Goal: Communication & Community: Participate in discussion

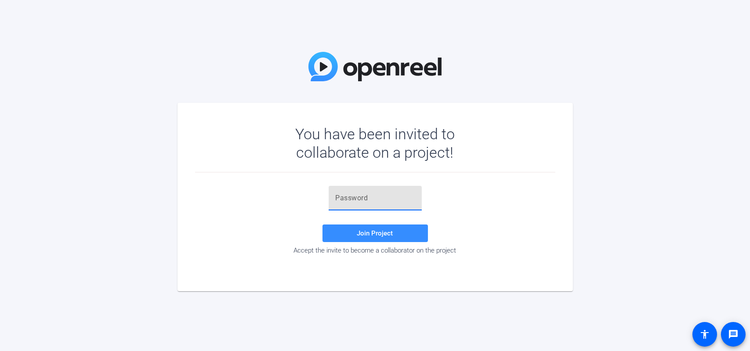
click at [362, 193] on input "text" at bounding box center [375, 198] width 79 height 11
paste input "S{)hmJ"
type input "S{)hmJ"
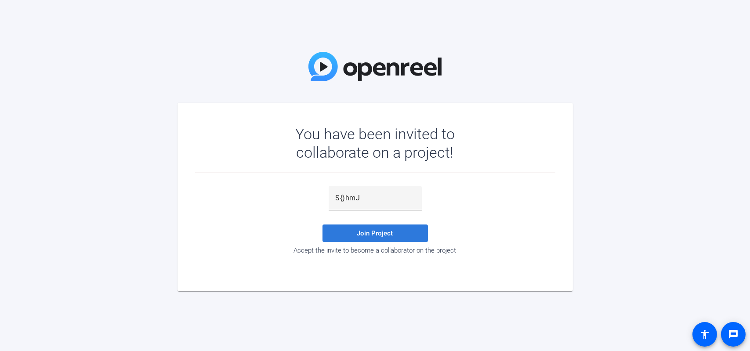
click at [391, 232] on span "Join Project" at bounding box center [375, 233] width 36 height 8
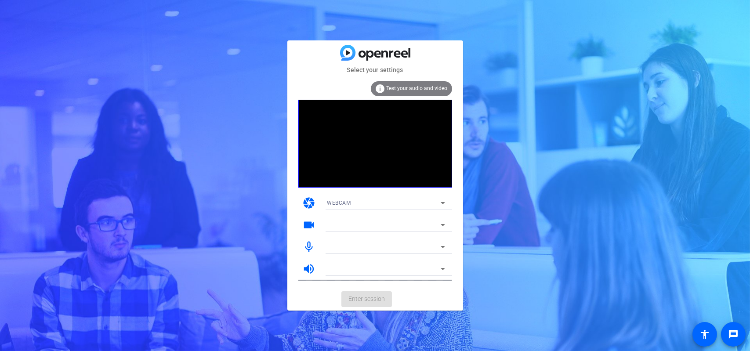
click at [250, 220] on div "Select your settings info Test your audio and video camera WEBCAM videocam mic_…" at bounding box center [375, 175] width 750 height 351
click at [442, 203] on icon at bounding box center [443, 203] width 4 height 2
click at [399, 223] on mat-option "WEBCAM" at bounding box center [386, 221] width 132 height 14
click at [446, 248] on icon at bounding box center [443, 247] width 11 height 11
click at [443, 243] on icon at bounding box center [443, 247] width 11 height 11
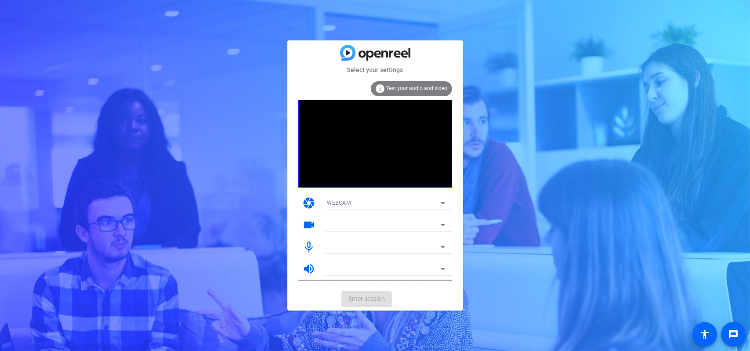
click at [363, 297] on mat-card-actions "Enter session" at bounding box center [375, 299] width 176 height 23
click at [341, 208] on div "WEBCAM" at bounding box center [383, 202] width 113 height 11
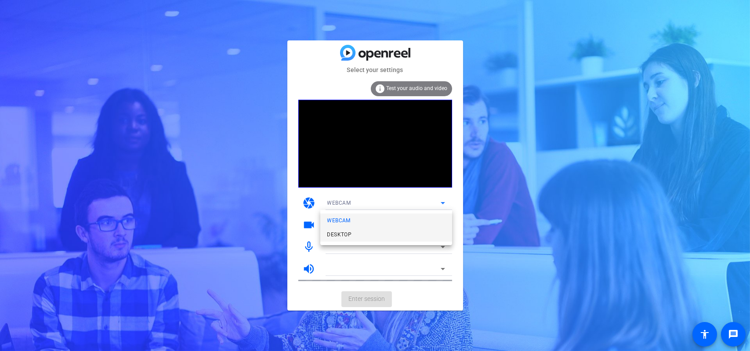
click at [336, 240] on mat-option "DESKTOP" at bounding box center [386, 235] width 132 height 14
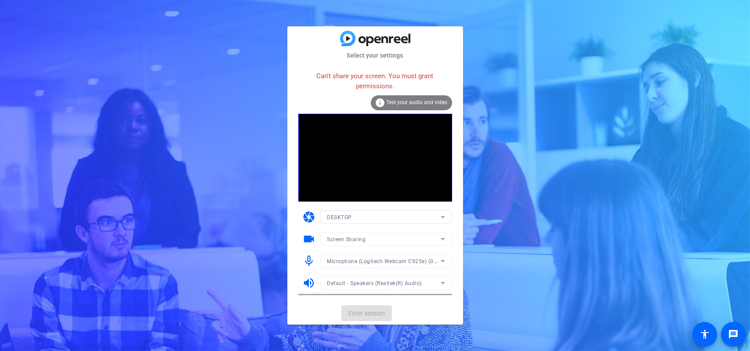
click at [366, 242] on div "Screen Sharing" at bounding box center [383, 239] width 113 height 11
click at [353, 216] on div at bounding box center [375, 175] width 750 height 351
click at [353, 216] on div "DESKTOP" at bounding box center [383, 217] width 113 height 11
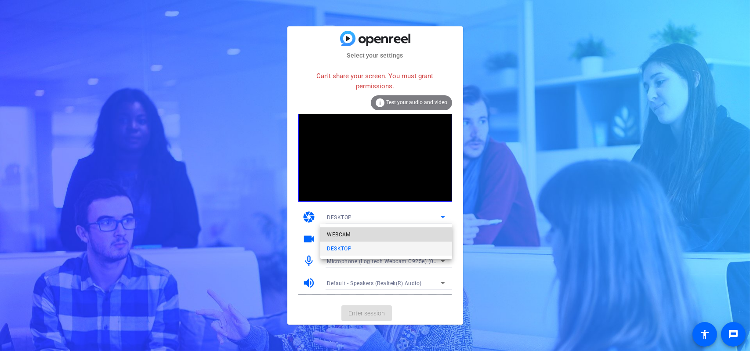
click at [353, 232] on mat-option "WEBCAM" at bounding box center [386, 235] width 132 height 14
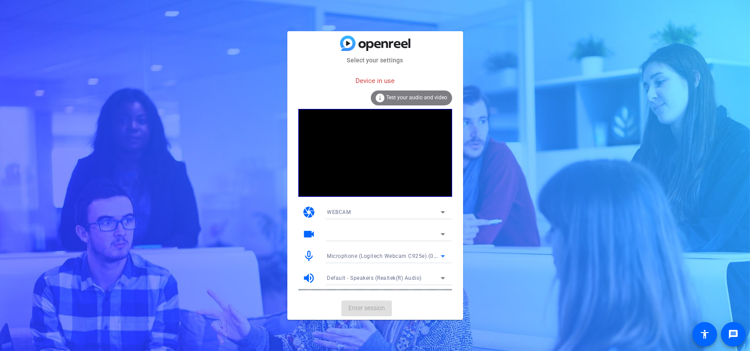
click at [376, 254] on span "Microphone (Logitech Webcam C925e) (046d:085b)" at bounding box center [393, 255] width 133 height 7
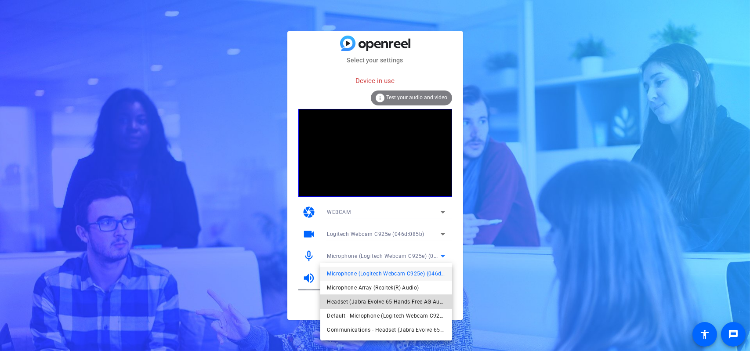
click at [373, 300] on span "Headset (Jabra Evolve 65 Hands-Free AG Audio) (Bluetooth)" at bounding box center [386, 302] width 118 height 11
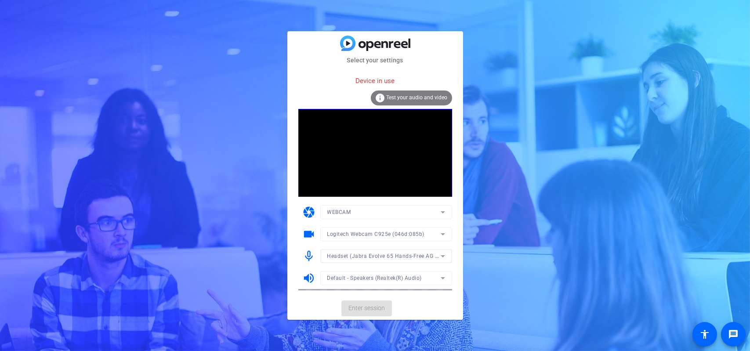
click at [383, 276] on mat-form-field "Default - Speakers (Realtek(R) Audio)" at bounding box center [386, 278] width 132 height 14
click at [440, 276] on mat-form-field "Default - Speakers (Realtek(R) Audio)" at bounding box center [386, 278] width 132 height 14
click at [357, 276] on mat-form-field "Default - Speakers (Realtek(R) Audio)" at bounding box center [386, 278] width 132 height 14
click at [441, 276] on mat-form-field "Default - Speakers (Realtek(R) Audio)" at bounding box center [386, 278] width 132 height 14
click at [406, 253] on mat-form-field "Headset (Jabra Evolve 65 Hands-Free AG Audio) (Bluetooth)" at bounding box center [386, 256] width 132 height 14
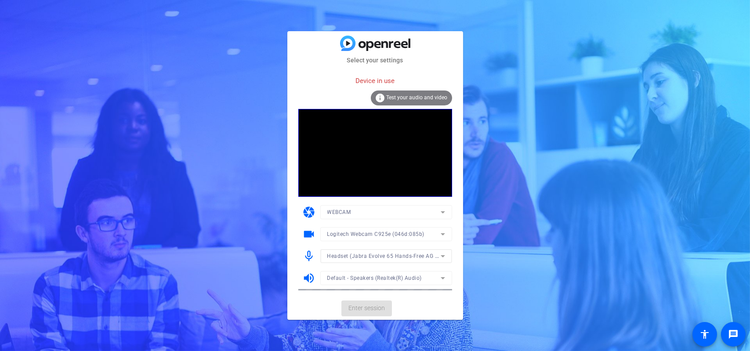
click at [445, 253] on mat-form-field "Headset (Jabra Evolve 65 Hands-Free AG Audio) (Bluetooth)" at bounding box center [386, 256] width 132 height 14
drag, startPoint x: 253, startPoint y: 210, endPoint x: 323, endPoint y: 132, distance: 104.6
click at [253, 210] on div "Select your settings Device in use info Test your audio and video camera WEBCAM…" at bounding box center [375, 175] width 750 height 351
drag, startPoint x: 492, startPoint y: 299, endPoint x: 399, endPoint y: 250, distance: 104.6
click at [492, 299] on div "Select your settings Device in use info Test your audio and video camera WEBCAM…" at bounding box center [375, 175] width 750 height 351
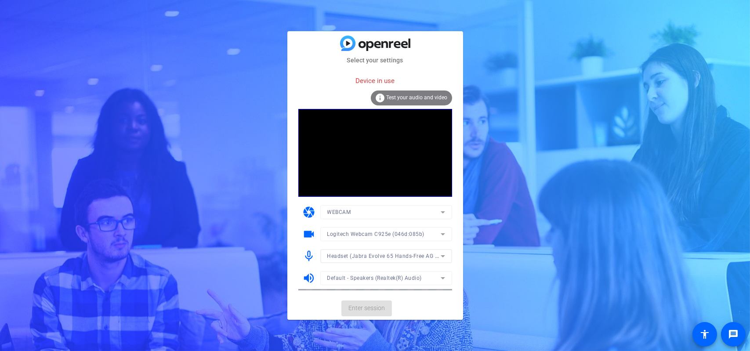
click at [380, 254] on mat-form-field "Headset (Jabra Evolve 65 Hands-Free AG Audio) (Bluetooth)" at bounding box center [386, 256] width 132 height 14
click at [442, 275] on icon at bounding box center [443, 278] width 11 height 11
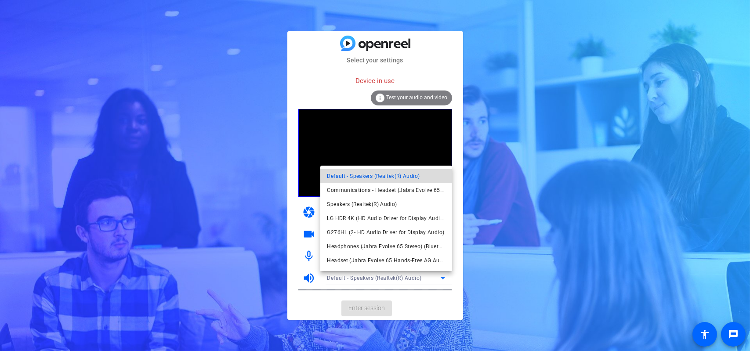
click at [417, 181] on span "Default - Speakers (Realtek(R) Audio)" at bounding box center [373, 176] width 93 height 11
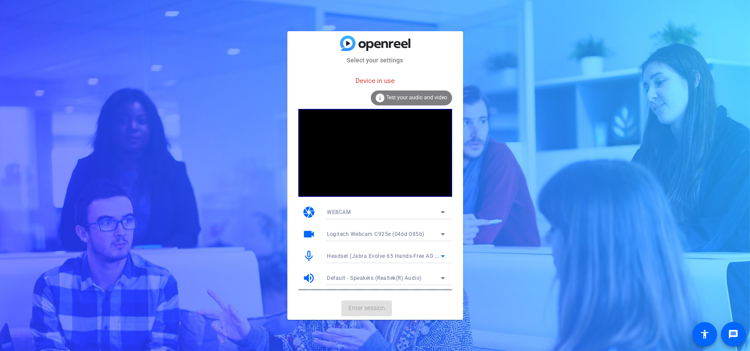
click at [441, 254] on icon at bounding box center [443, 256] width 11 height 11
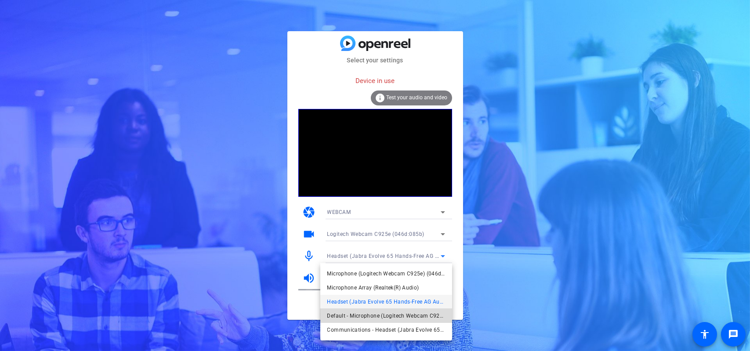
click at [425, 315] on span "Default - Microphone (Logitech Webcam C925e) (046d:085b)" at bounding box center [386, 316] width 118 height 11
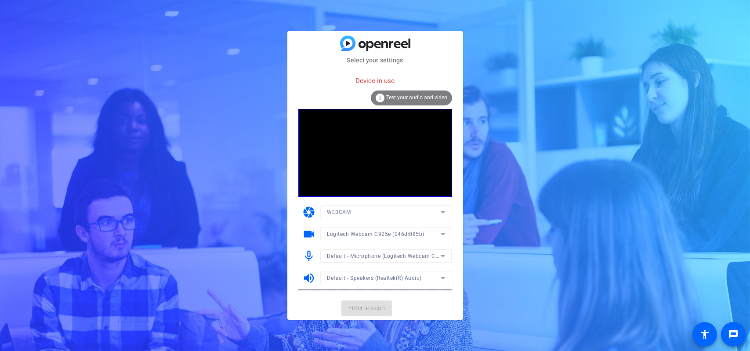
click at [359, 312] on mat-card-actions "Enter session" at bounding box center [375, 308] width 176 height 23
click at [355, 215] on mat-form-field "WEBCAM" at bounding box center [386, 212] width 132 height 14
drag, startPoint x: 361, startPoint y: 214, endPoint x: 372, endPoint y: 212, distance: 11.6
click at [361, 213] on div "WEBCAM" at bounding box center [383, 212] width 113 height 11
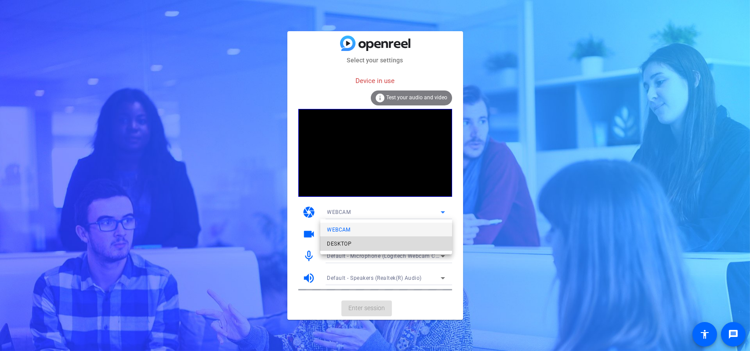
click at [359, 246] on mat-option "DESKTOP" at bounding box center [386, 244] width 132 height 14
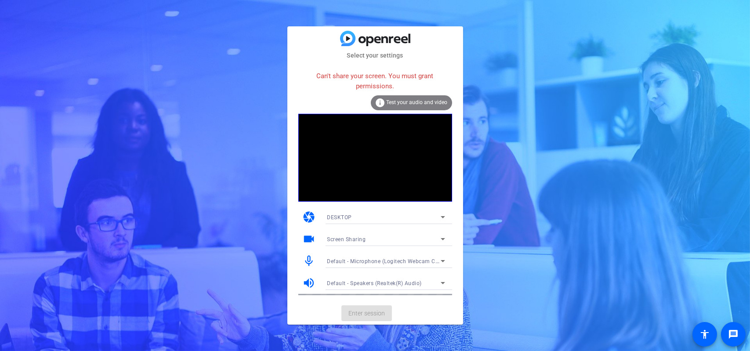
drag, startPoint x: 223, startPoint y: 140, endPoint x: 174, endPoint y: 91, distance: 69.0
click at [223, 139] on div "Select your settings Can't share your screen. You must grant permissions. info …" at bounding box center [375, 175] width 750 height 351
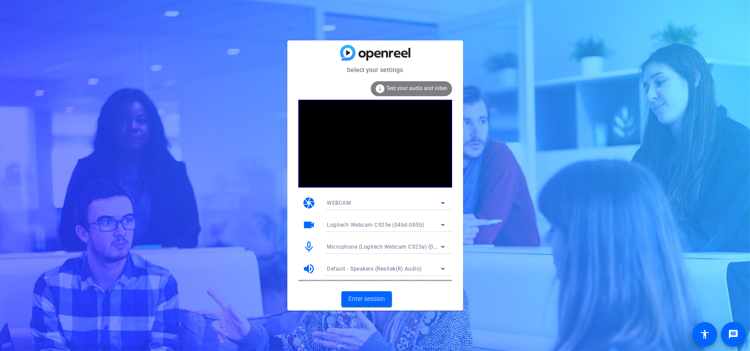
click at [444, 204] on icon at bounding box center [443, 203] width 11 height 11
click at [444, 204] on div at bounding box center [375, 175] width 750 height 351
click at [381, 295] on span "Enter session" at bounding box center [366, 298] width 36 height 9
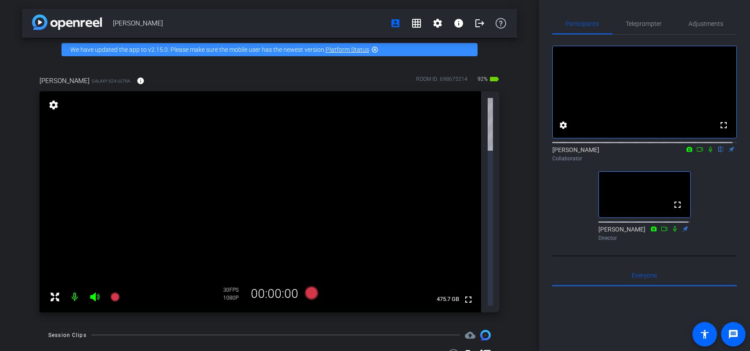
click at [696, 152] on icon at bounding box center [699, 149] width 7 height 6
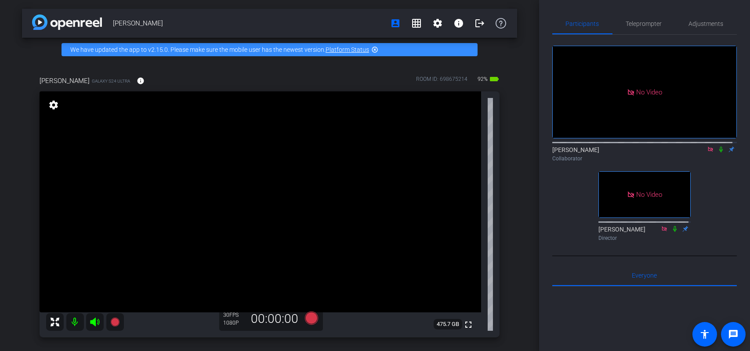
click at [719, 152] on icon at bounding box center [721, 150] width 4 height 6
click at [432, 22] on mat-icon "settings" at bounding box center [437, 23] width 11 height 11
click at [431, 22] on div at bounding box center [375, 175] width 750 height 351
click at [432, 19] on mat-icon "settings" at bounding box center [437, 23] width 11 height 11
click at [431, 19] on div at bounding box center [375, 175] width 750 height 351
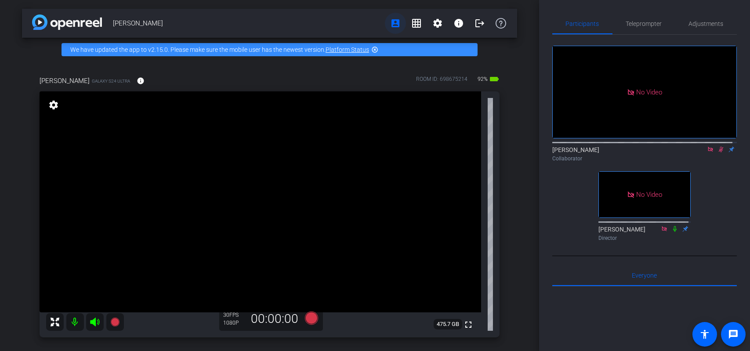
click at [392, 20] on mat-icon "account_box" at bounding box center [395, 23] width 11 height 11
click at [455, 22] on mat-icon "info" at bounding box center [458, 23] width 11 height 11
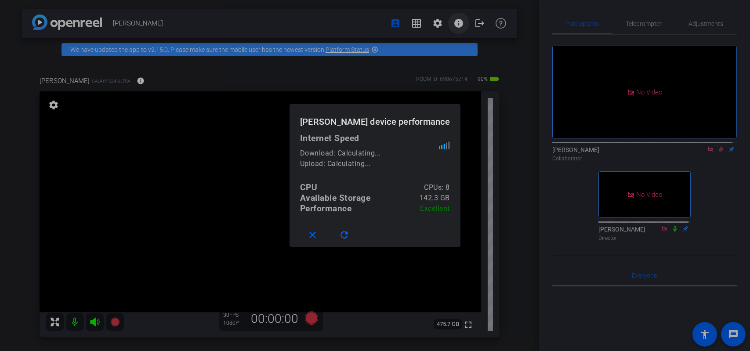
click at [455, 22] on div at bounding box center [375, 175] width 750 height 351
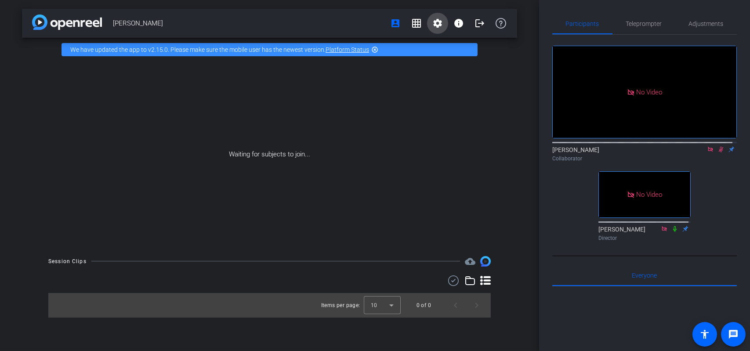
click at [430, 22] on span at bounding box center [437, 23] width 21 height 21
click at [440, 42] on span "Session Settings" at bounding box center [457, 41] width 46 height 11
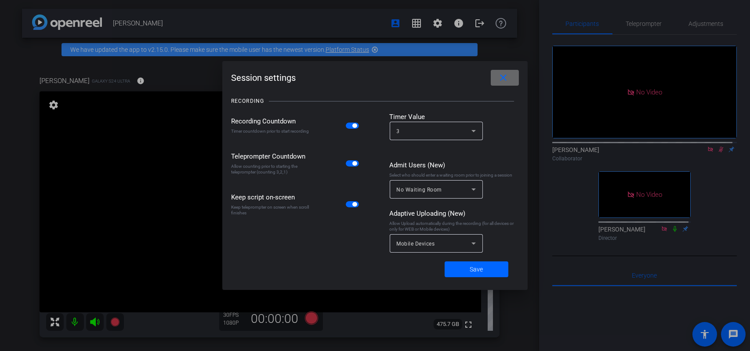
click at [498, 77] on mat-icon "close" at bounding box center [503, 78] width 11 height 11
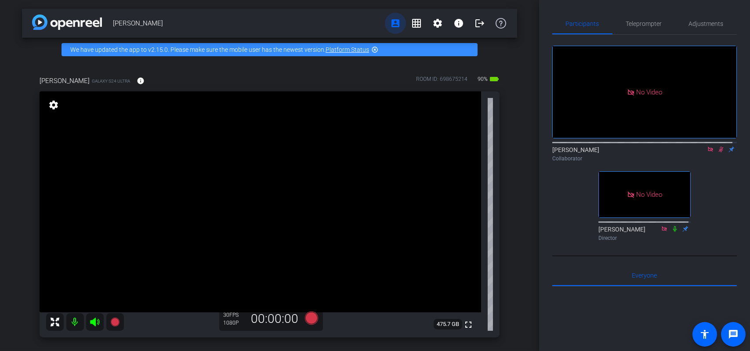
click at [390, 26] on mat-icon "account_box" at bounding box center [395, 23] width 11 height 11
click at [650, 108] on div "No Video" at bounding box center [645, 92] width 184 height 92
click at [708, 152] on icon at bounding box center [710, 149] width 5 height 5
click at [698, 152] on icon at bounding box center [699, 149] width 7 height 6
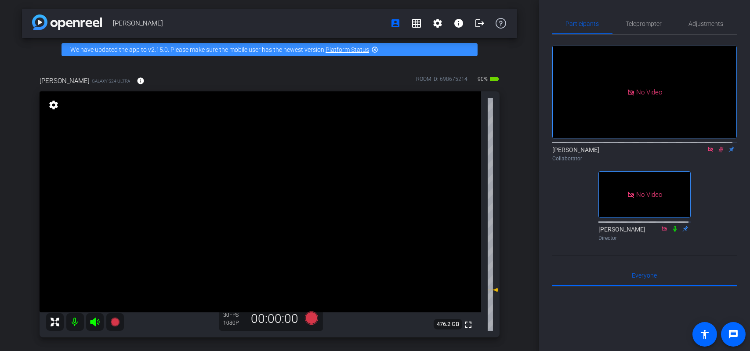
drag, startPoint x: 719, startPoint y: 157, endPoint x: 690, endPoint y: 118, distance: 48.6
click at [690, 118] on div "No Video" at bounding box center [645, 92] width 184 height 92
drag, startPoint x: 690, startPoint y: 118, endPoint x: 663, endPoint y: 102, distance: 32.0
click at [663, 102] on div "No Video" at bounding box center [645, 92] width 184 height 92
click at [624, 91] on div "No Video" at bounding box center [645, 92] width 184 height 92
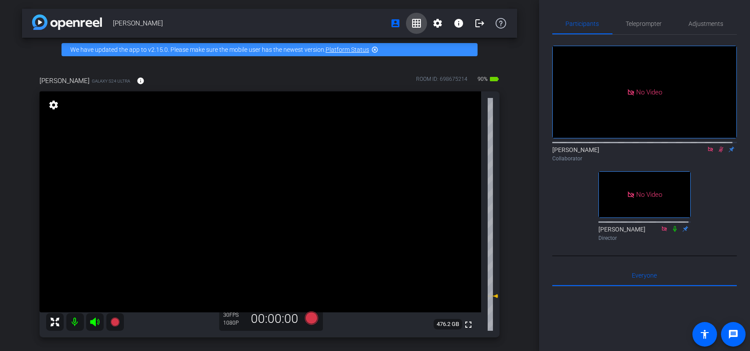
click at [413, 23] on mat-icon "grid_on" at bounding box center [416, 23] width 11 height 11
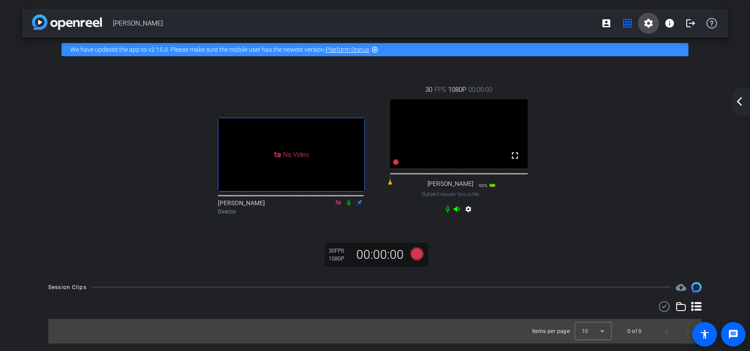
click at [647, 22] on mat-icon "settings" at bounding box center [648, 23] width 11 height 11
click at [647, 22] on div at bounding box center [375, 175] width 750 height 351
click at [667, 22] on mat-icon "info" at bounding box center [669, 23] width 11 height 11
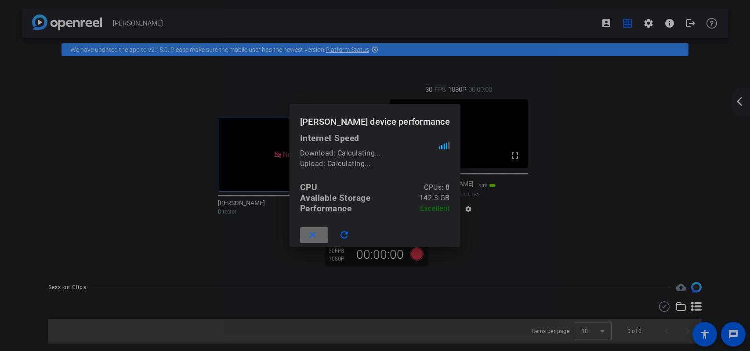
click at [311, 234] on mat-icon "close" at bounding box center [312, 235] width 11 height 11
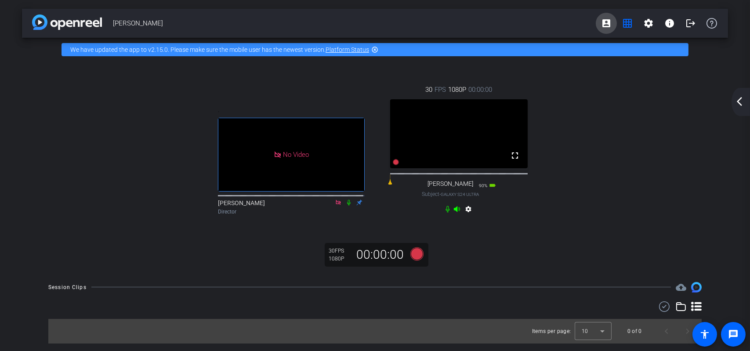
click at [601, 23] on mat-icon "account_box" at bounding box center [606, 23] width 11 height 11
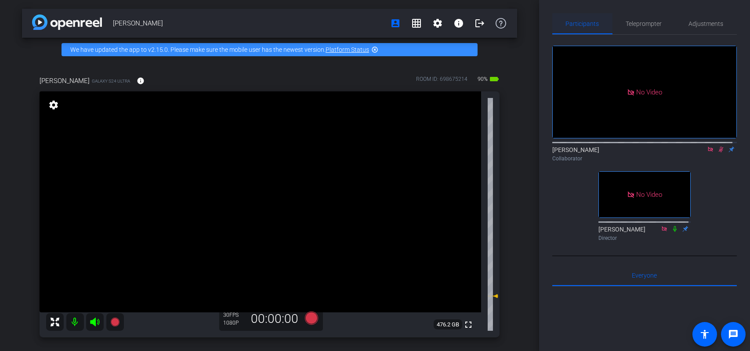
click at [592, 22] on span "Participants" at bounding box center [582, 24] width 33 height 6
click at [710, 24] on span "Adjustments" at bounding box center [706, 24] width 35 height 6
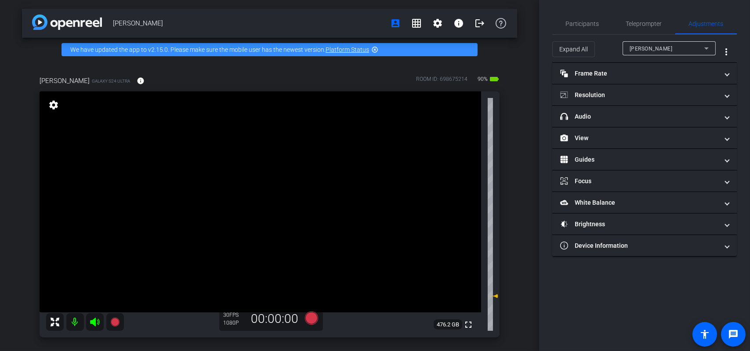
click at [702, 47] on icon at bounding box center [706, 48] width 11 height 11
click at [702, 47] on div at bounding box center [375, 175] width 750 height 351
click at [582, 24] on span "Participants" at bounding box center [582, 24] width 33 height 6
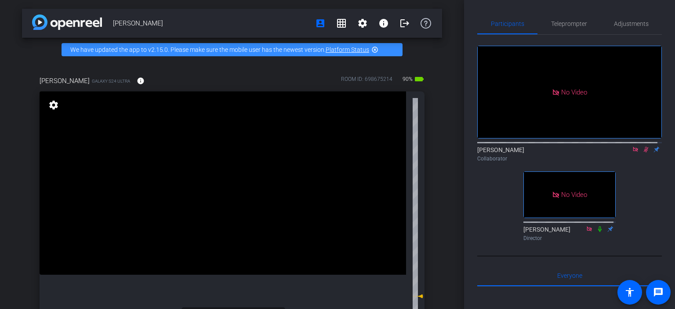
click at [642, 146] on icon at bounding box center [645, 149] width 7 height 6
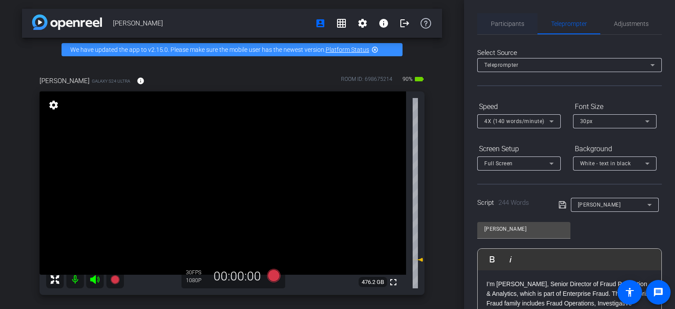
click at [508, 26] on span "Participants" at bounding box center [507, 24] width 33 height 6
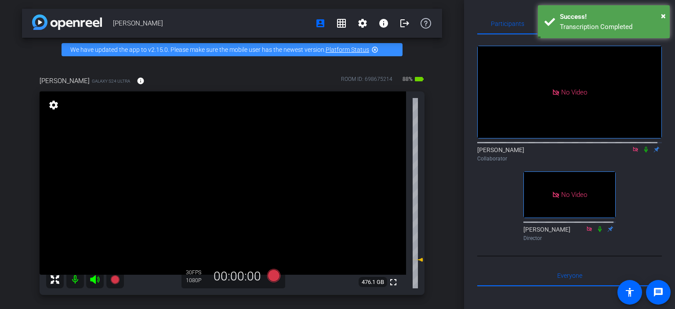
click at [642, 146] on icon at bounding box center [645, 149] width 7 height 6
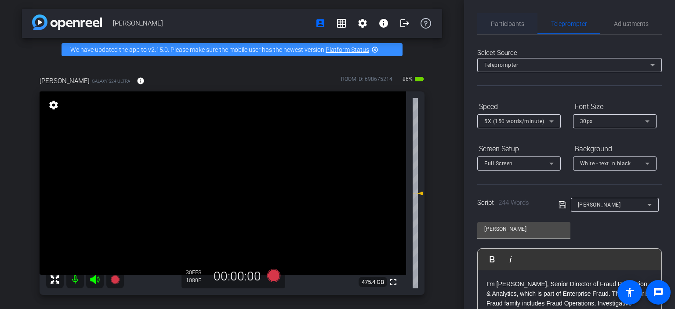
click at [515, 28] on span "Participants" at bounding box center [507, 23] width 33 height 21
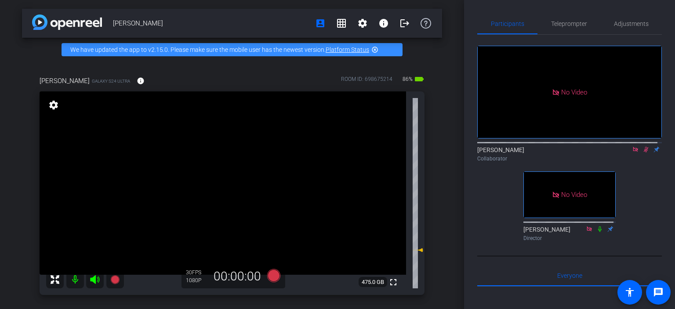
click at [642, 146] on icon at bounding box center [645, 149] width 7 height 6
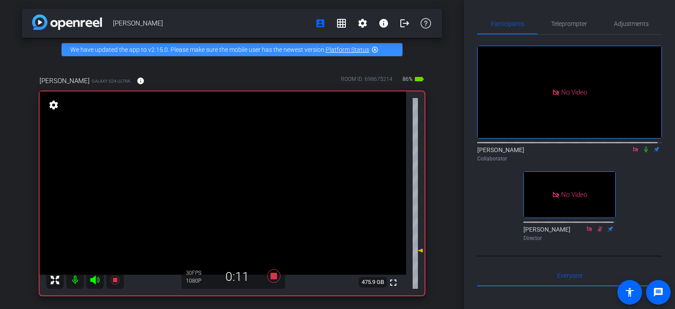
click at [642, 146] on icon at bounding box center [645, 149] width 7 height 6
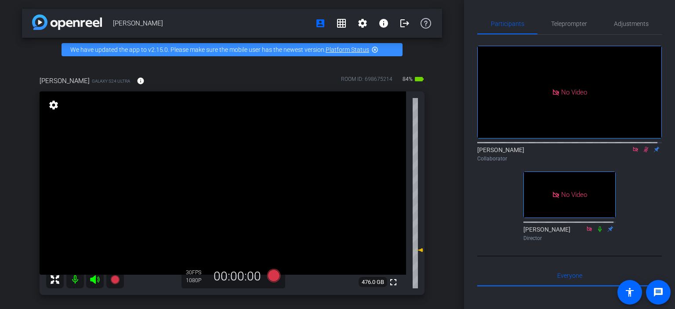
click at [644, 147] on icon at bounding box center [646, 150] width 5 height 6
click at [642, 146] on icon at bounding box center [645, 149] width 7 height 6
click at [319, 25] on mat-icon "account_box" at bounding box center [320, 23] width 11 height 11
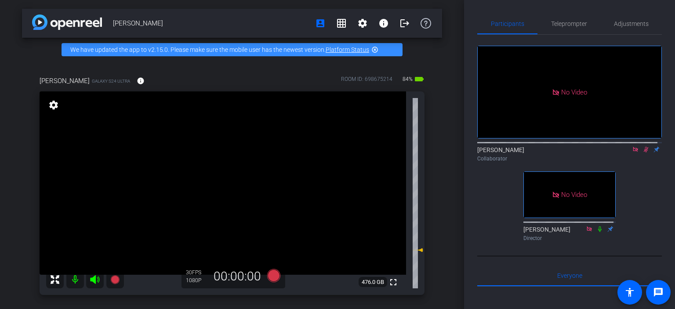
click at [644, 147] on icon at bounding box center [646, 150] width 5 height 6
click at [421, 21] on icon at bounding box center [426, 23] width 11 height 11
click at [627, 21] on span "Adjustments" at bounding box center [631, 24] width 35 height 6
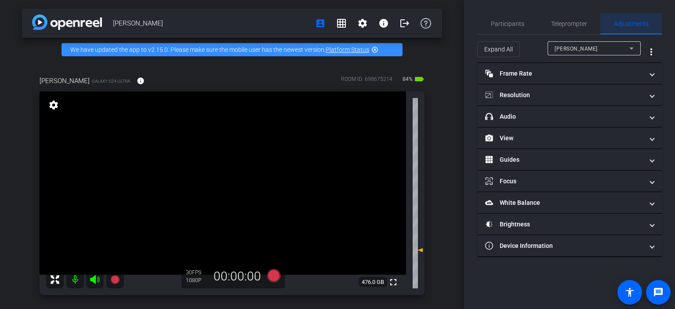
click at [627, 21] on span "Adjustments" at bounding box center [631, 24] width 35 height 6
click at [75, 280] on mat-icon at bounding box center [75, 280] width 18 height 18
click at [566, 44] on div "Tom C" at bounding box center [592, 48] width 75 height 11
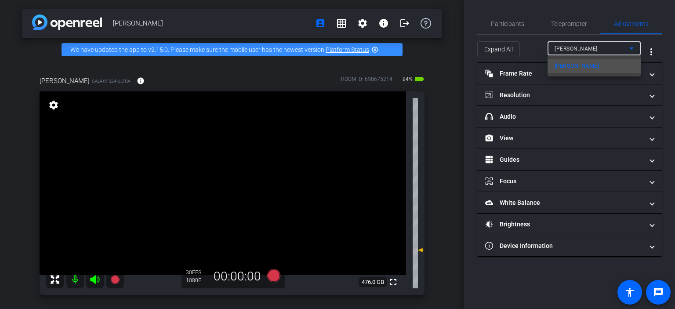
click at [566, 44] on div at bounding box center [337, 154] width 675 height 309
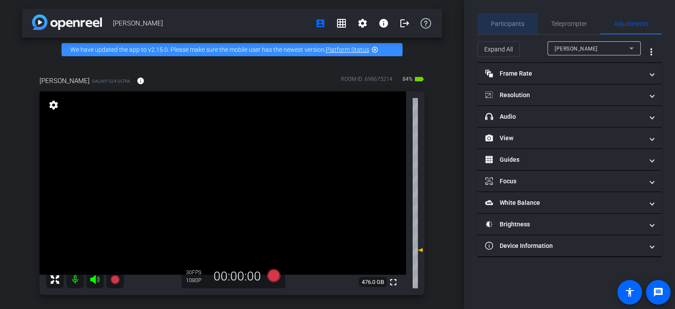
click at [508, 21] on span "Participants" at bounding box center [507, 24] width 33 height 6
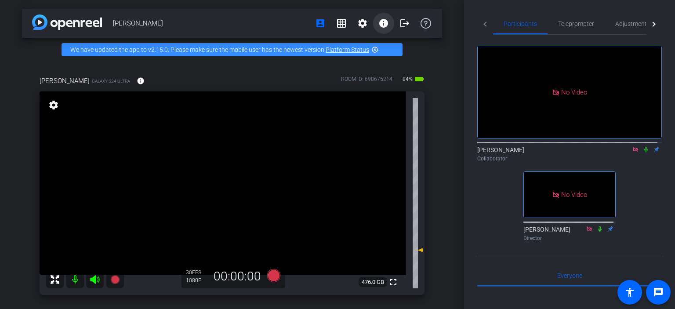
click at [381, 23] on mat-icon "info" at bounding box center [383, 23] width 11 height 11
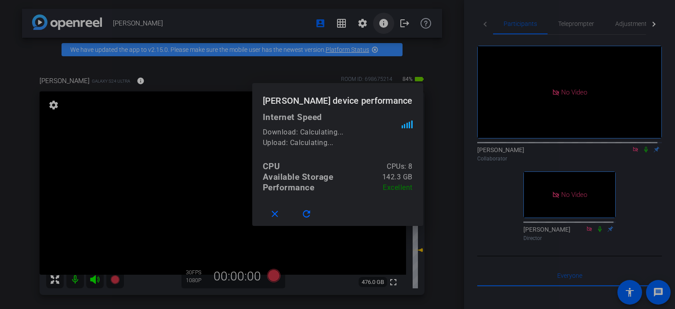
click at [381, 23] on div at bounding box center [337, 154] width 675 height 309
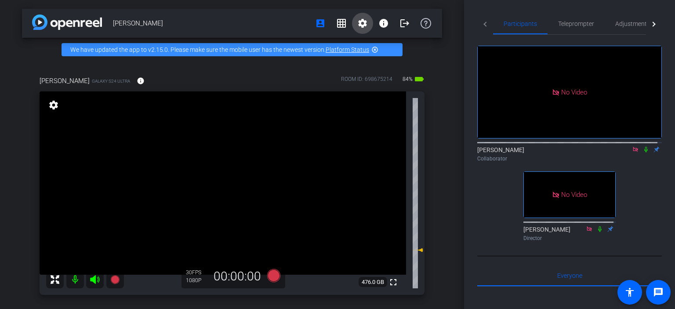
click at [357, 23] on mat-icon "settings" at bounding box center [362, 23] width 11 height 11
click at [355, 23] on div at bounding box center [337, 154] width 675 height 309
click at [336, 23] on mat-icon "grid_on" at bounding box center [341, 23] width 11 height 11
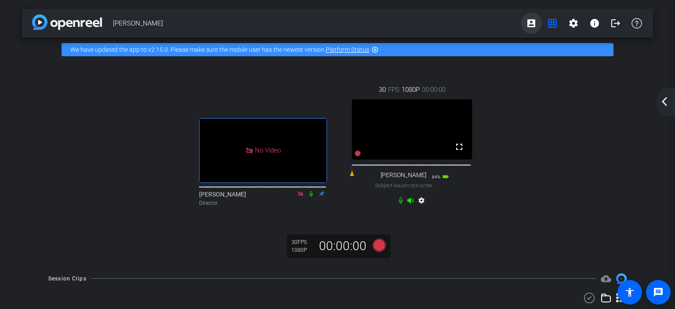
click at [526, 22] on mat-icon "account_box" at bounding box center [531, 23] width 11 height 11
